Goal: Task Accomplishment & Management: Complete application form

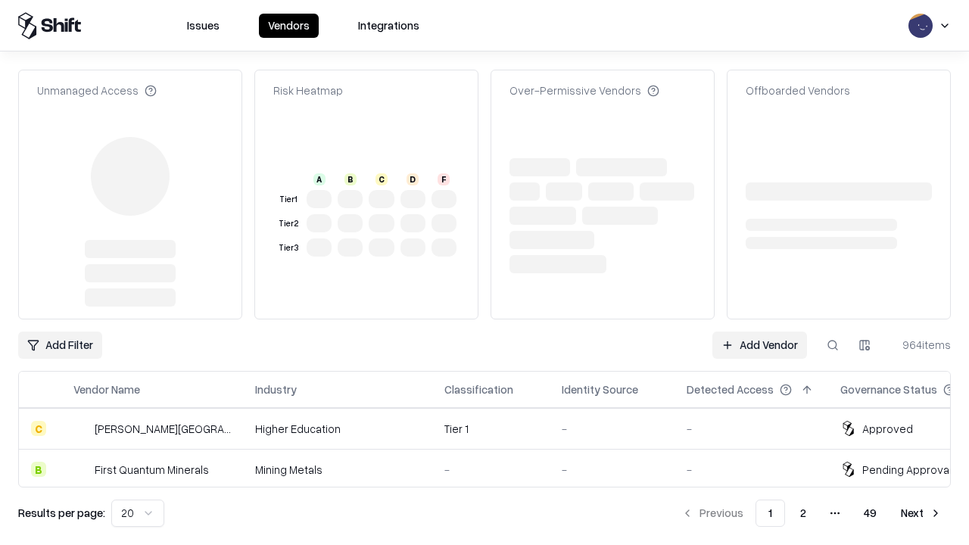
click at [759, 332] on link "Add Vendor" at bounding box center [759, 345] width 95 height 27
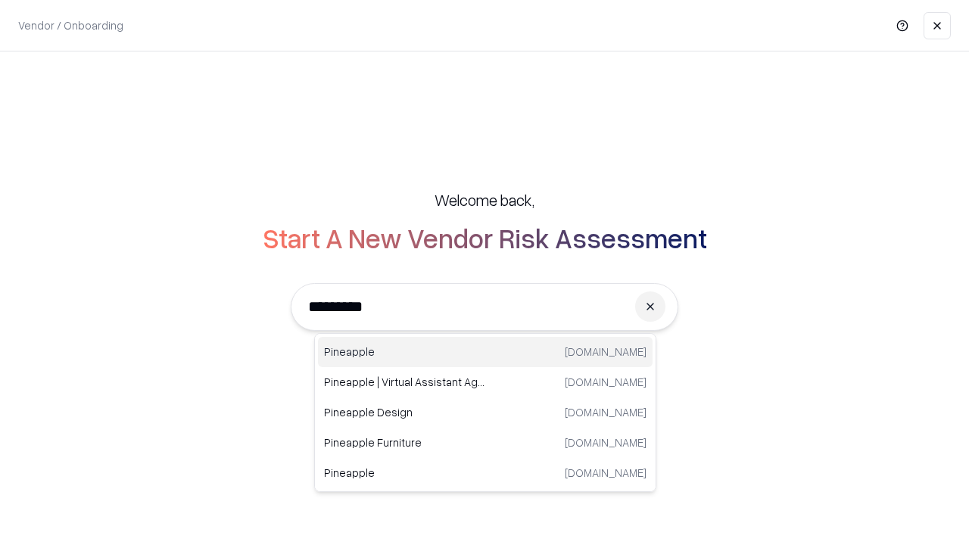
click at [485, 352] on div "Pineapple [DOMAIN_NAME]" at bounding box center [485, 352] width 335 height 30
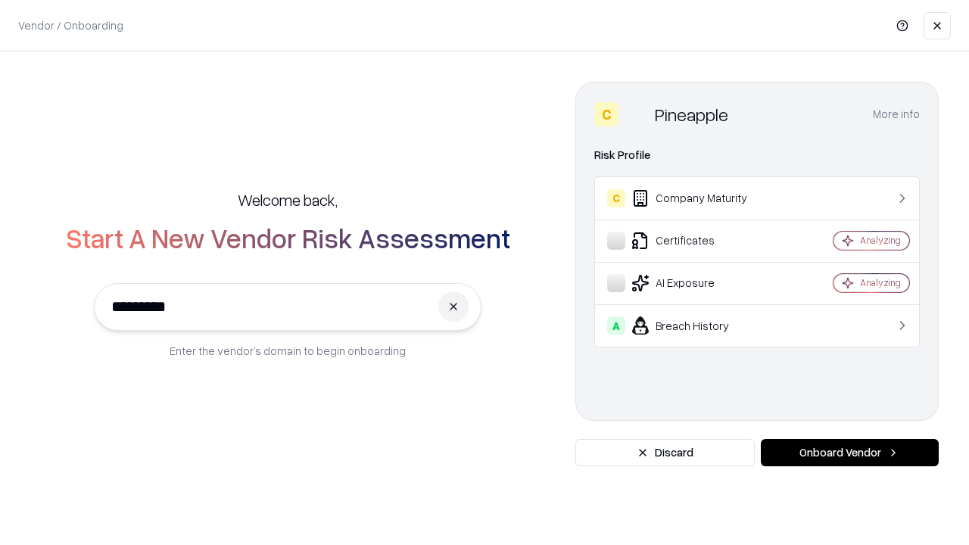
type input "*********"
click at [849, 453] on button "Onboard Vendor" at bounding box center [850, 452] width 178 height 27
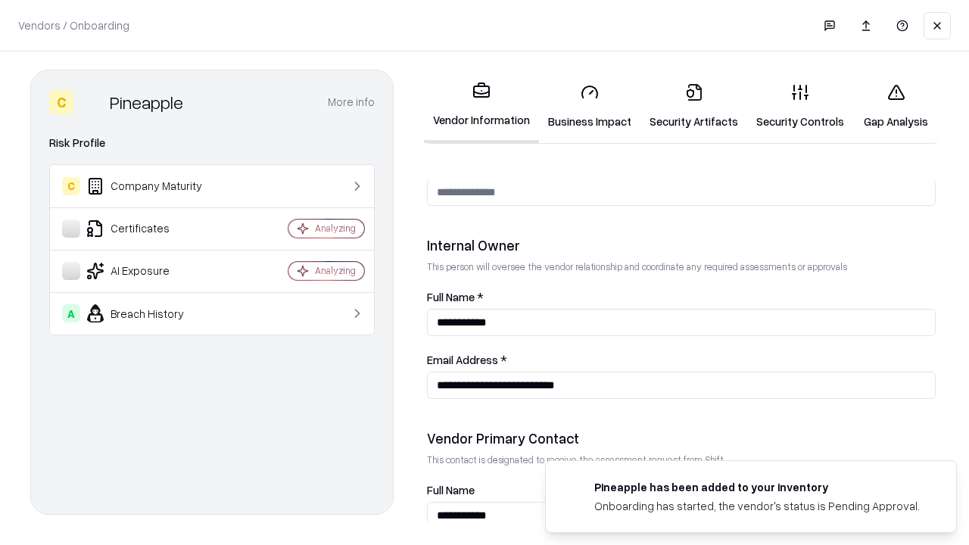
scroll to position [784, 0]
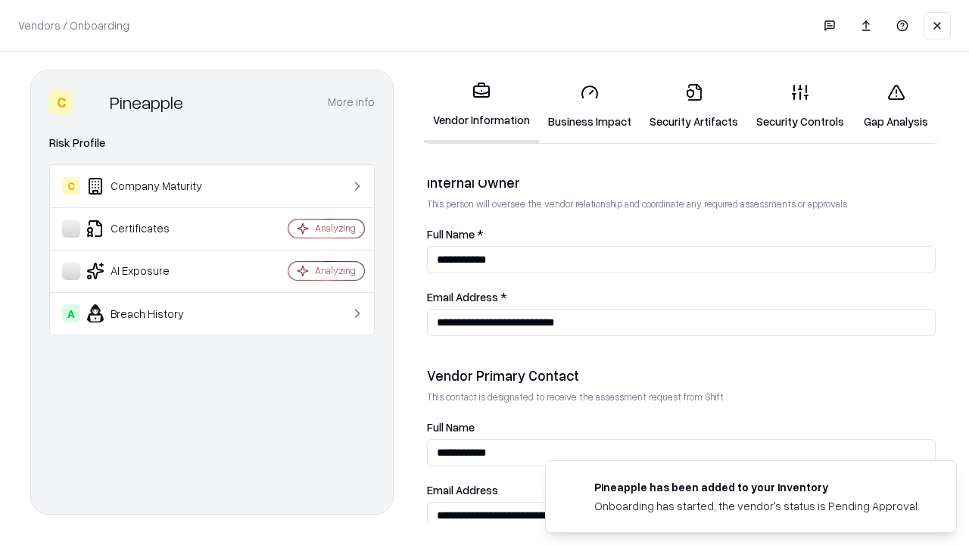
click at [693, 106] on link "Security Artifacts" at bounding box center [693, 106] width 107 height 70
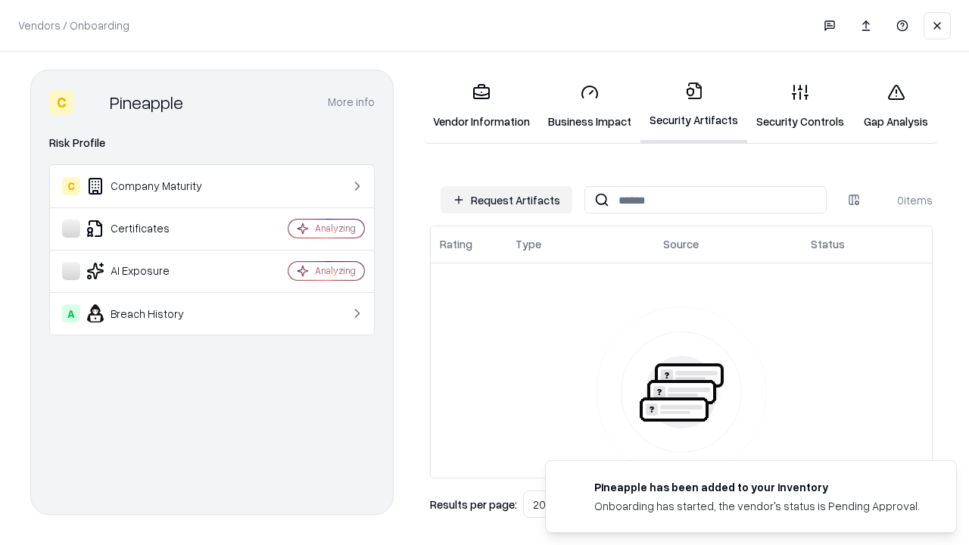
click at [506, 200] on button "Request Artifacts" at bounding box center [507, 199] width 132 height 27
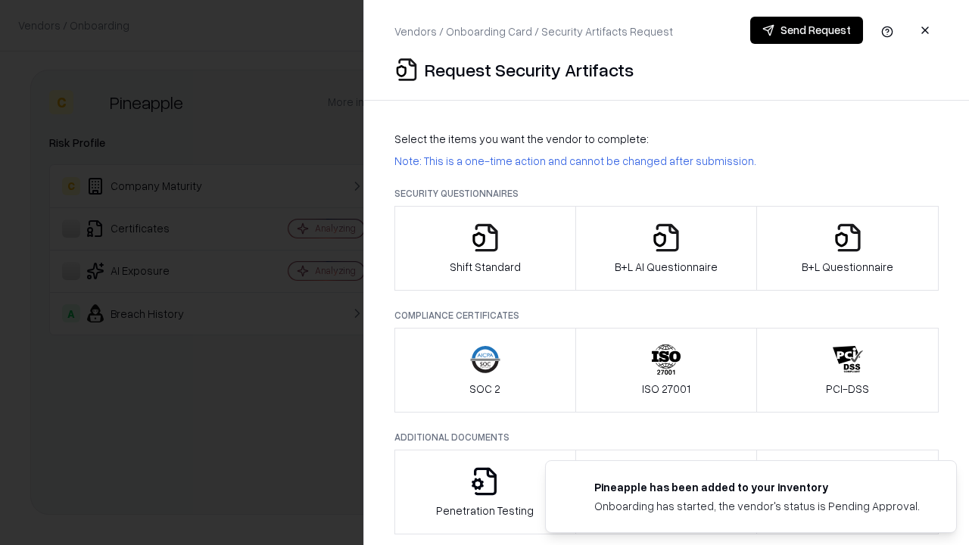
click at [847, 248] on icon "button" at bounding box center [848, 238] width 30 height 30
click at [665, 248] on icon "button" at bounding box center [666, 238] width 30 height 30
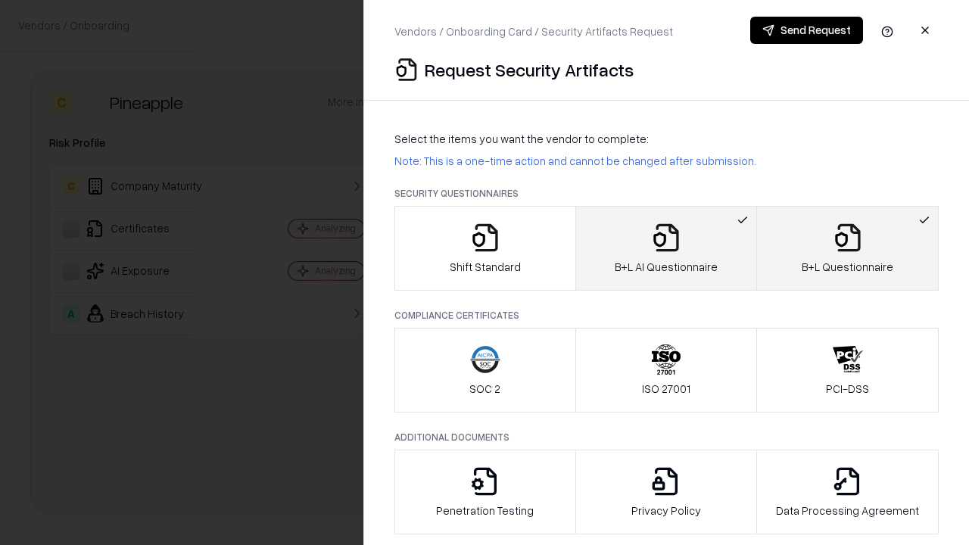
click at [806, 30] on button "Send Request" at bounding box center [806, 30] width 113 height 27
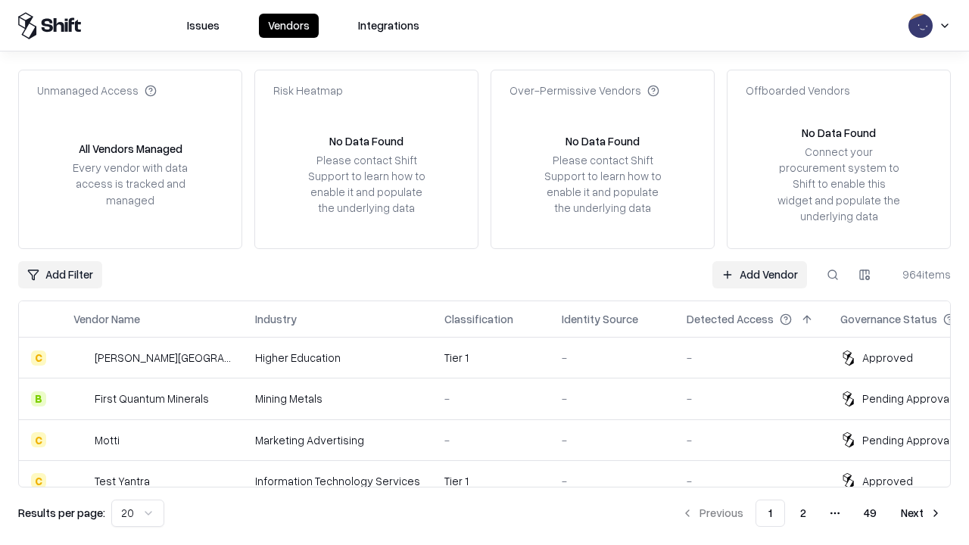
click at [759, 274] on link "Add Vendor" at bounding box center [759, 274] width 95 height 27
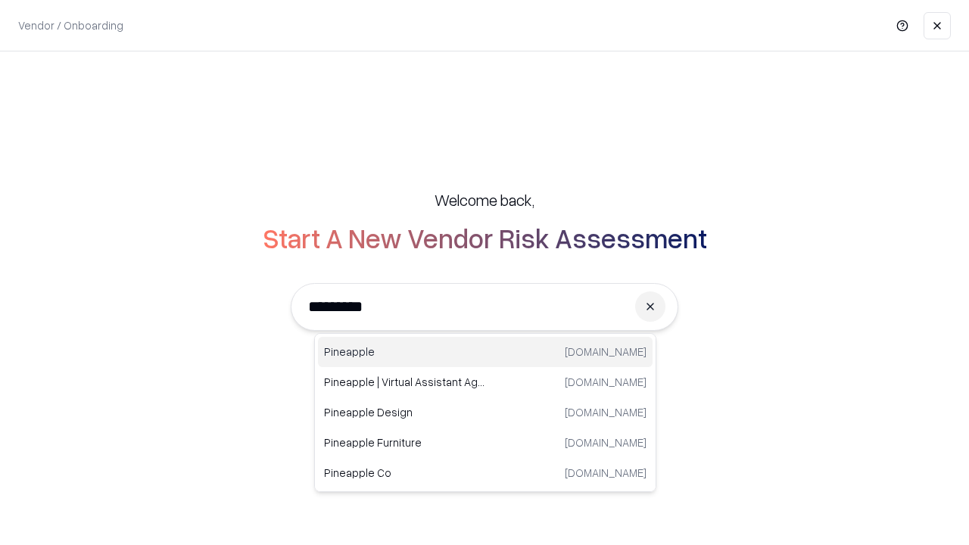
click at [485, 352] on div "Pineapple [DOMAIN_NAME]" at bounding box center [485, 352] width 335 height 30
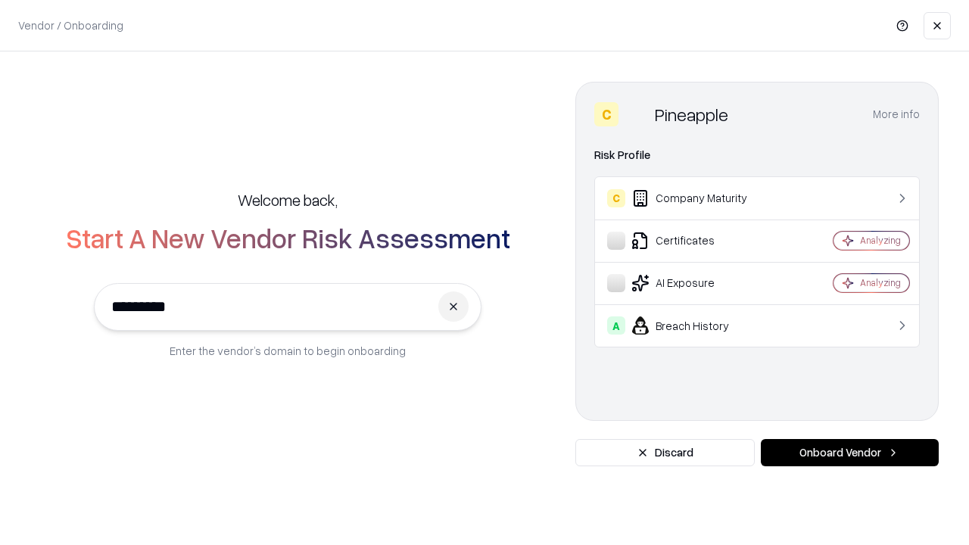
type input "*********"
click at [849, 453] on button "Onboard Vendor" at bounding box center [850, 452] width 178 height 27
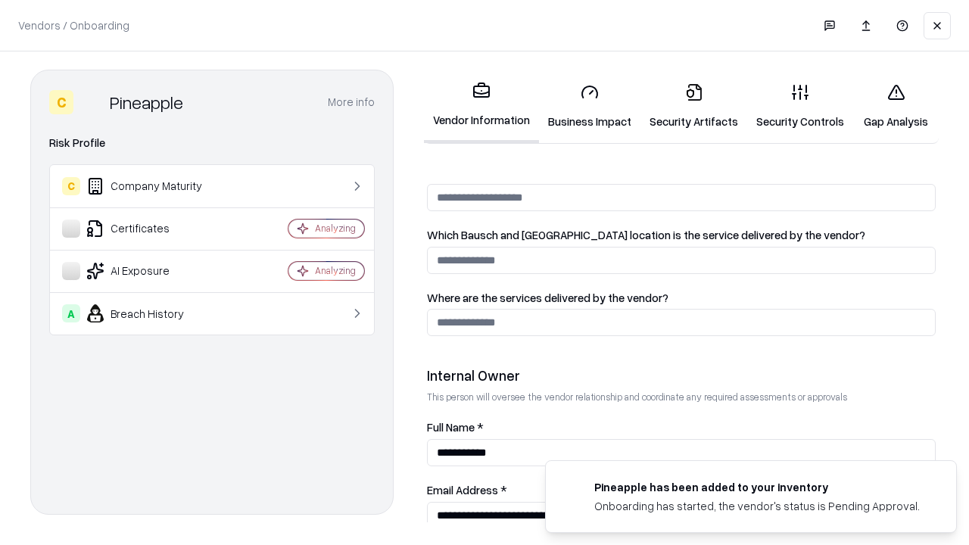
scroll to position [784, 0]
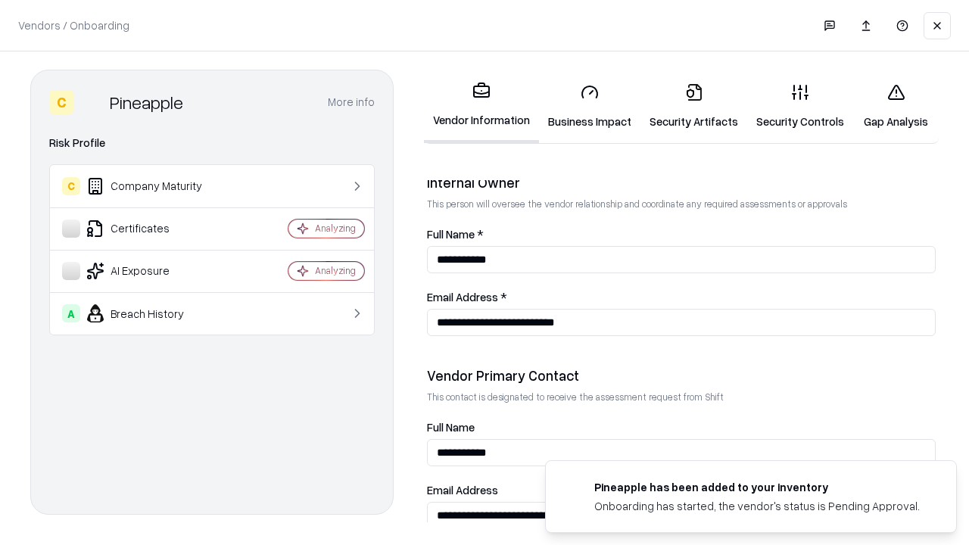
click at [895, 106] on link "Gap Analysis" at bounding box center [896, 106] width 86 height 70
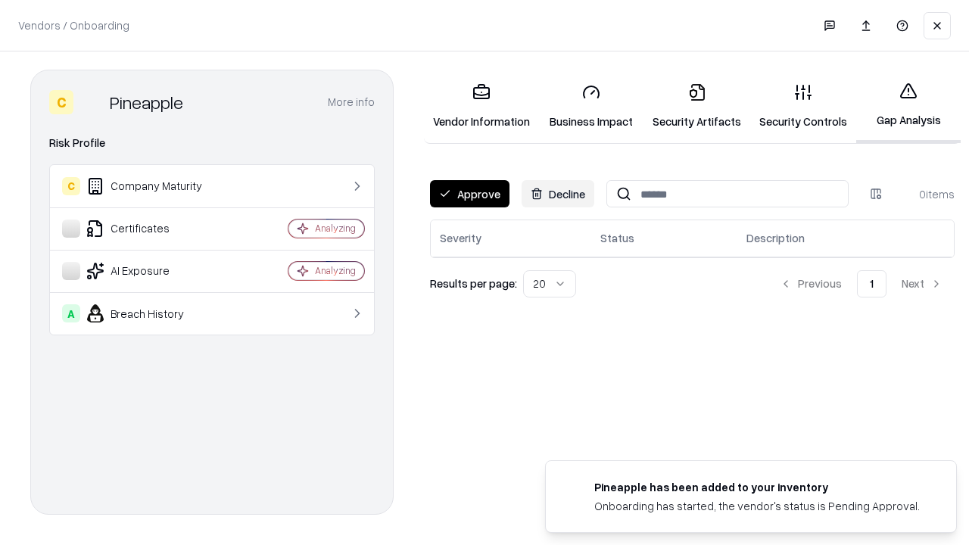
click at [469, 194] on button "Approve" at bounding box center [469, 193] width 79 height 27
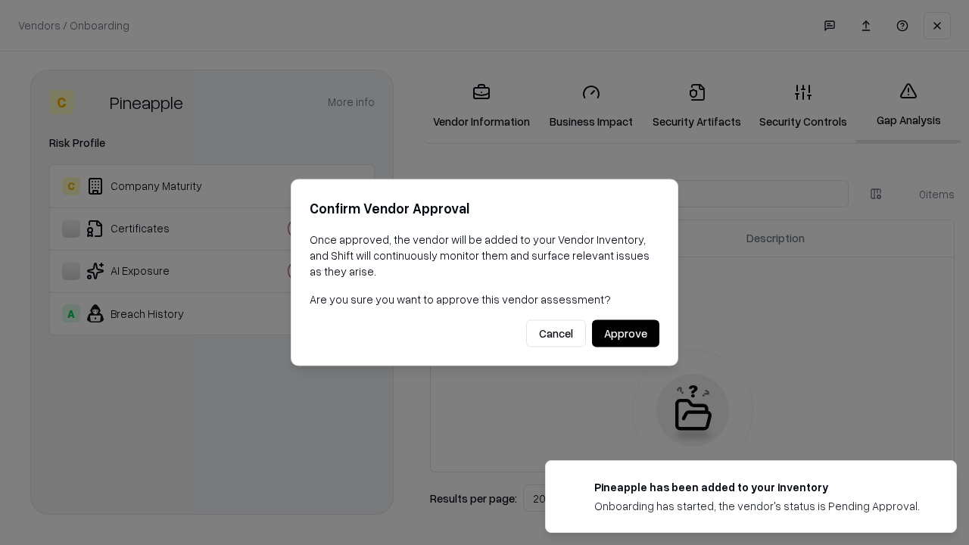
click at [625, 333] on button "Approve" at bounding box center [625, 333] width 67 height 27
